Goal: Browse casually: Explore the website without a specific task or goal

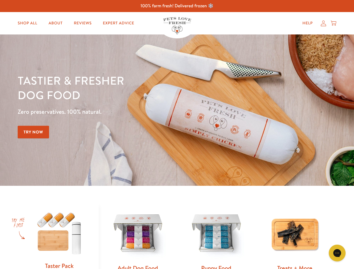
click at [177, 135] on div "Tastier & fresher dog food Zero preservatives. 100% natural. Try Now" at bounding box center [124, 110] width 212 height 74
click at [337, 253] on icon "Gorgias live chat" at bounding box center [336, 252] width 5 height 5
